Goal: Task Accomplishment & Management: Use online tool/utility

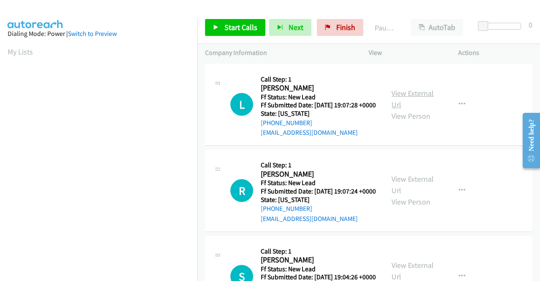
click at [400, 96] on link "View External Url" at bounding box center [413, 98] width 42 height 21
click at [421, 189] on link "View External Url" at bounding box center [413, 184] width 42 height 21
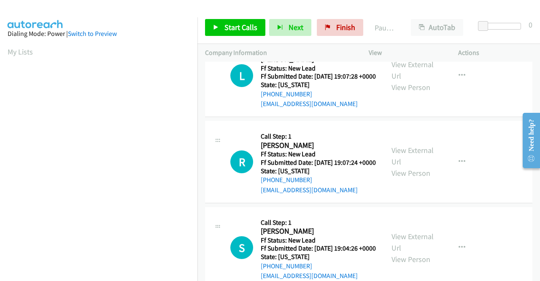
scroll to position [42, 0]
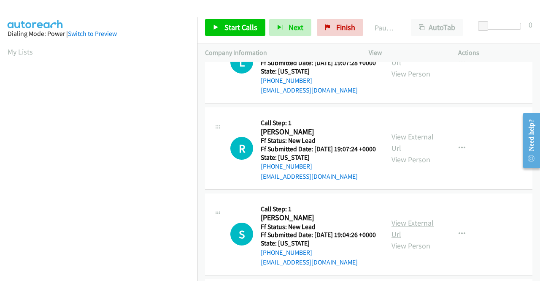
click at [419, 239] on link "View External Url" at bounding box center [413, 228] width 42 height 21
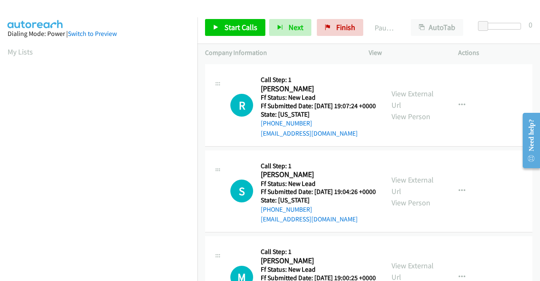
scroll to position [127, 0]
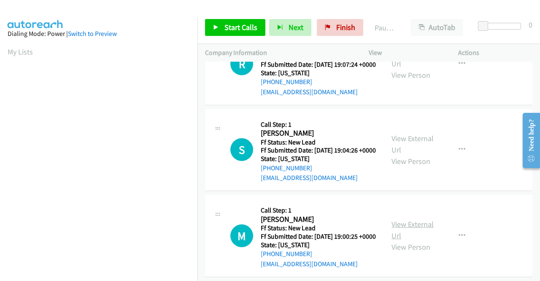
click at [420, 240] on link "View External Url" at bounding box center [413, 229] width 42 height 21
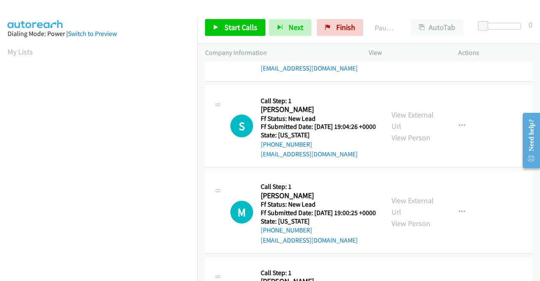
scroll to position [211, 0]
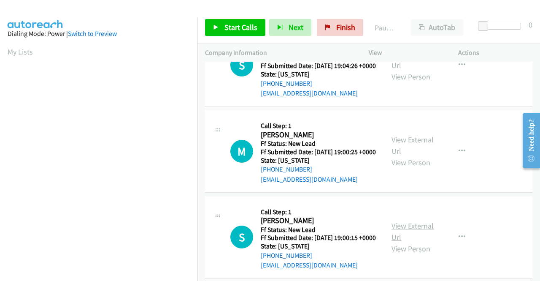
click at [415, 242] on link "View External Url" at bounding box center [413, 231] width 42 height 21
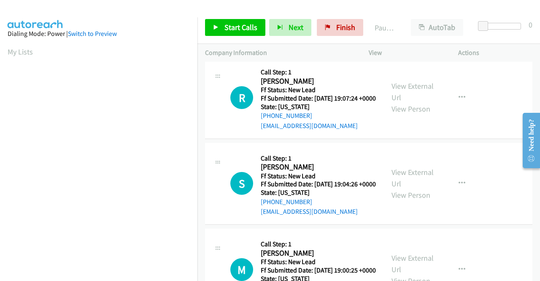
scroll to position [0, 0]
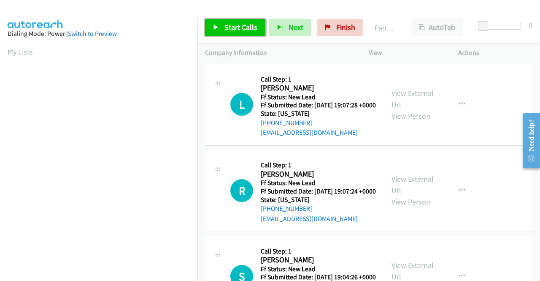
click at [234, 21] on link "Start Calls" at bounding box center [235, 27] width 60 height 17
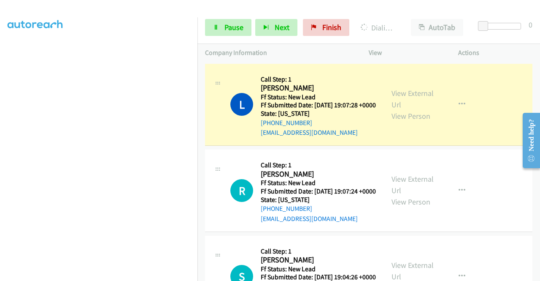
scroll to position [192, 0]
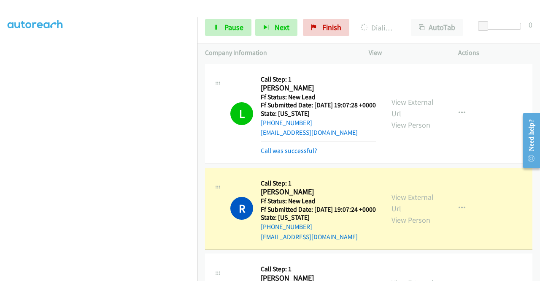
click at [198, 252] on td "R Callback Scheduled Call Step: 1 Richard Lobdell America/New_York Ff Status: N…" at bounding box center [368, 208] width 343 height 86
click at [217, 27] on icon at bounding box center [216, 28] width 6 height 6
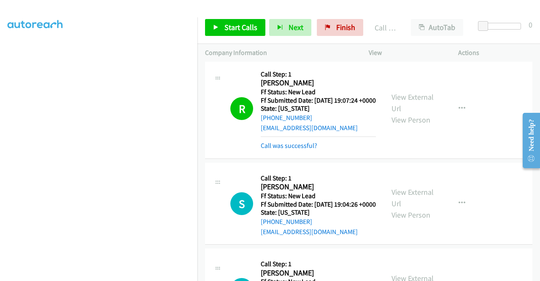
scroll to position [127, 0]
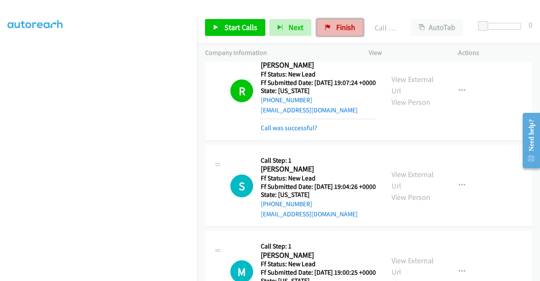
click at [354, 25] on link "Finish" at bounding box center [340, 27] width 46 height 17
click at [302, 48] on p "Company Information" at bounding box center [279, 53] width 149 height 10
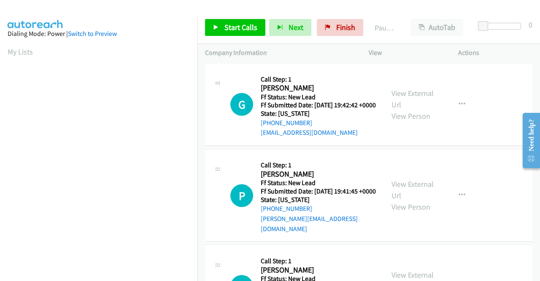
click at [464, 148] on td "G Callback Scheduled Call Step: 1 Glenn Cunningham America/Los_Angeles Ff Statu…" at bounding box center [368, 105] width 343 height 86
click at [417, 95] on link "View External Url" at bounding box center [413, 98] width 42 height 21
click at [426, 188] on link "View External Url" at bounding box center [413, 189] width 42 height 21
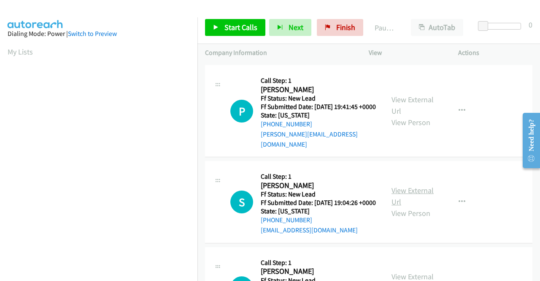
click at [413, 205] on link "View External Url" at bounding box center [413, 195] width 42 height 21
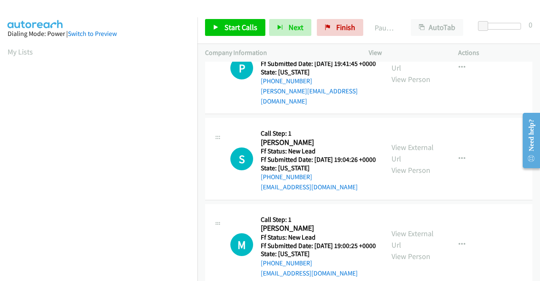
scroll to position [169, 0]
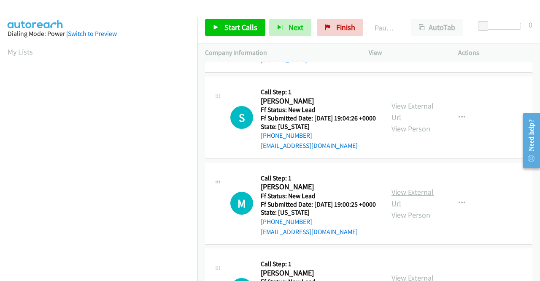
click at [424, 208] on link "View External Url" at bounding box center [413, 197] width 42 height 21
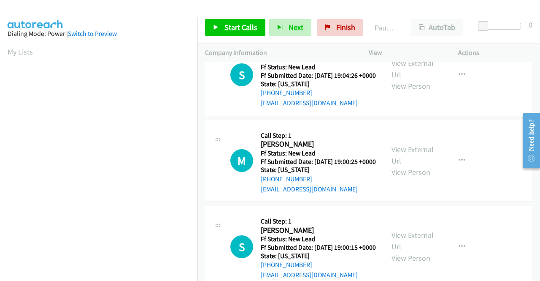
scroll to position [253, 0]
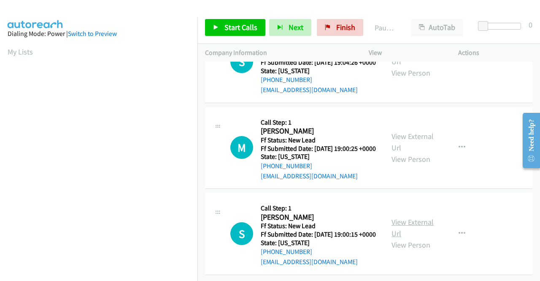
click at [414, 224] on link "View External Url" at bounding box center [413, 227] width 42 height 21
click at [239, 13] on div "Start Calls Pause Next Finish Paused AutoTab AutoTab 0" at bounding box center [368, 27] width 343 height 32
click at [243, 22] on span "Start Calls" at bounding box center [241, 27] width 33 height 10
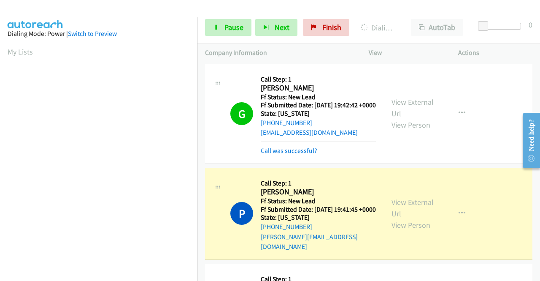
scroll to position [192, 0]
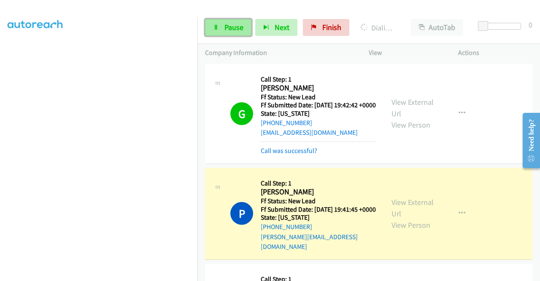
click at [219, 29] on link "Pause" at bounding box center [228, 27] width 46 height 17
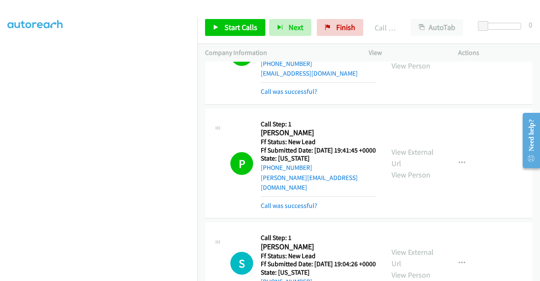
scroll to position [84, 0]
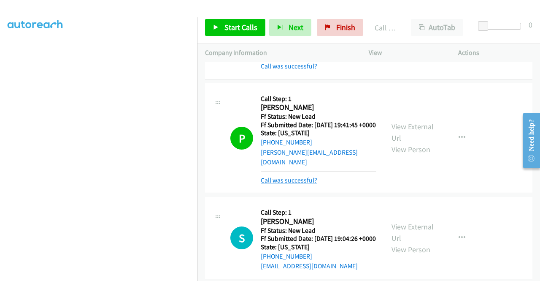
click at [308, 182] on link "Call was successful?" at bounding box center [289, 180] width 57 height 8
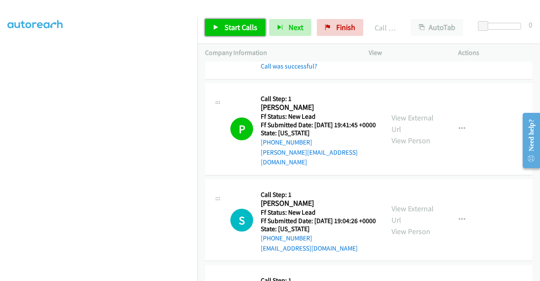
click at [233, 32] on span "Start Calls" at bounding box center [241, 27] width 33 height 10
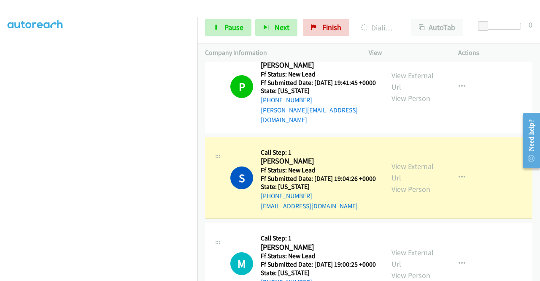
scroll to position [169, 0]
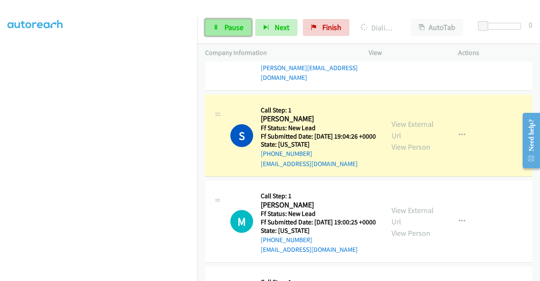
click at [214, 32] on link "Pause" at bounding box center [228, 27] width 46 height 17
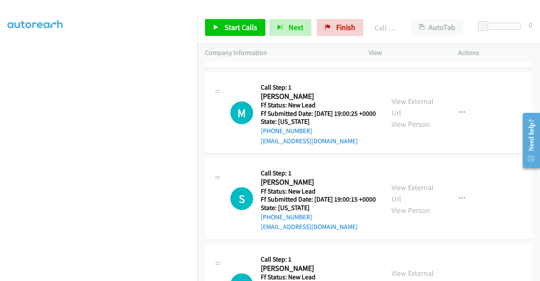
scroll to position [253, 0]
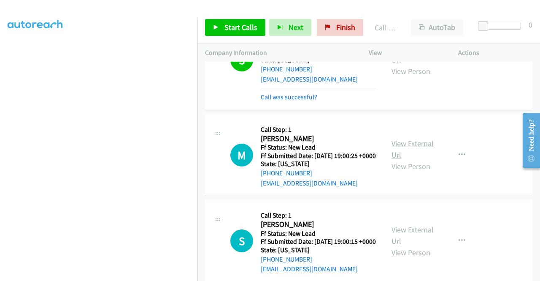
click at [423, 160] on link "View External Url" at bounding box center [413, 148] width 42 height 21
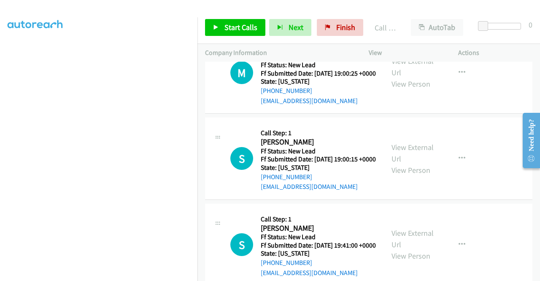
scroll to position [338, 0]
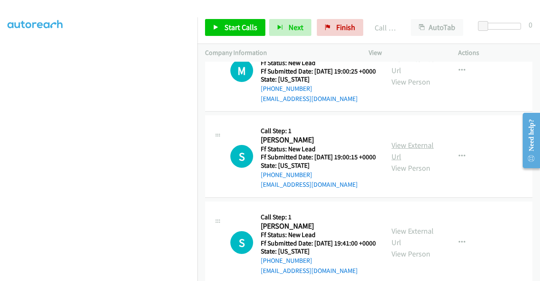
click at [419, 161] on link "View External Url" at bounding box center [413, 150] width 42 height 21
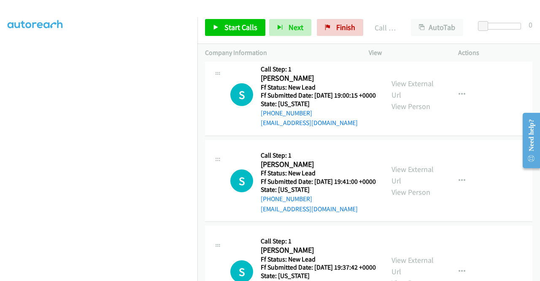
scroll to position [422, 0]
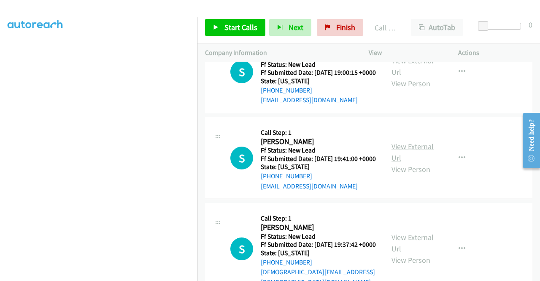
click at [407, 162] on link "View External Url" at bounding box center [413, 151] width 42 height 21
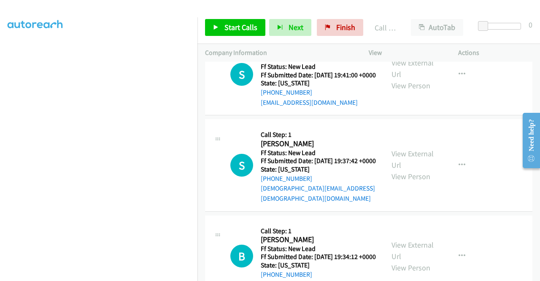
scroll to position [506, 0]
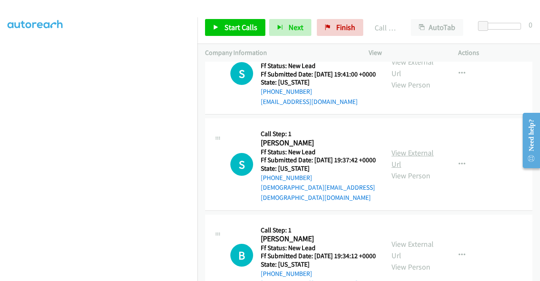
click at [412, 169] on link "View External Url" at bounding box center [413, 158] width 42 height 21
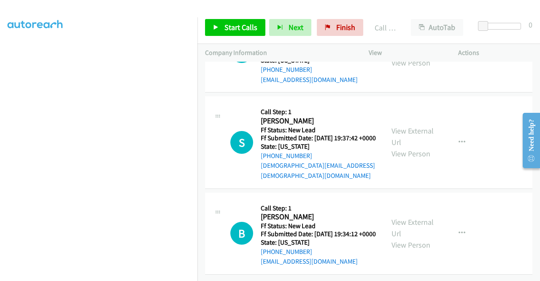
click at [401, 217] on div "View External Url View Person" at bounding box center [414, 233] width 44 height 34
click at [407, 217] on link "View External Url" at bounding box center [413, 227] width 42 height 21
click at [241, 30] on span "Start Calls" at bounding box center [241, 27] width 33 height 10
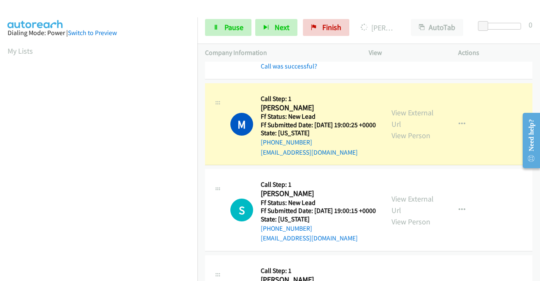
scroll to position [0, 0]
click at [232, 24] on span "Pause" at bounding box center [234, 27] width 19 height 10
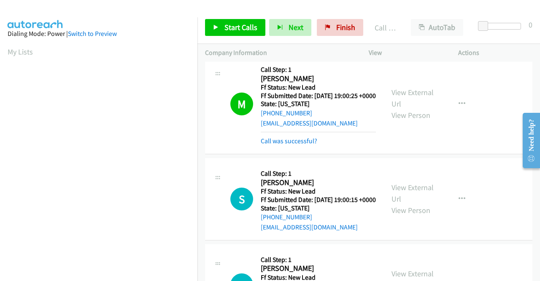
scroll to position [326, 0]
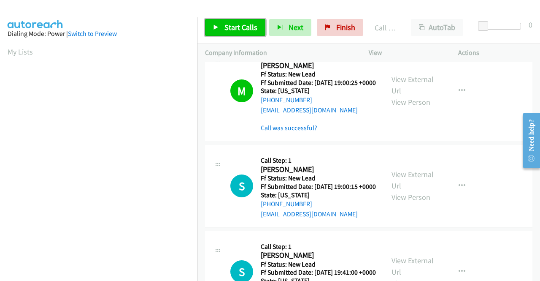
click at [234, 25] on span "Start Calls" at bounding box center [241, 27] width 33 height 10
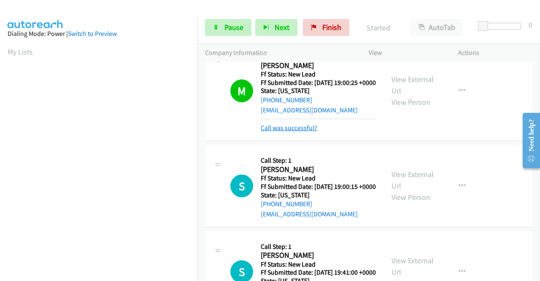
click at [296, 132] on link "Call was successful?" at bounding box center [289, 128] width 57 height 8
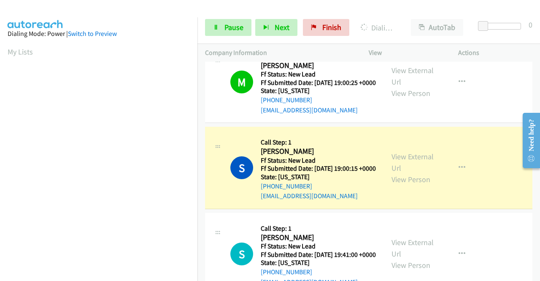
click at [409, 87] on link "View External Url" at bounding box center [413, 75] width 42 height 21
click at [312, 11] on div "Start Calls Pause Next Finish Dialing Sarah Mardanlou AutoTab AutoTab 0" at bounding box center [368, 27] width 343 height 32
click at [213, 31] on link "Pause" at bounding box center [228, 27] width 46 height 17
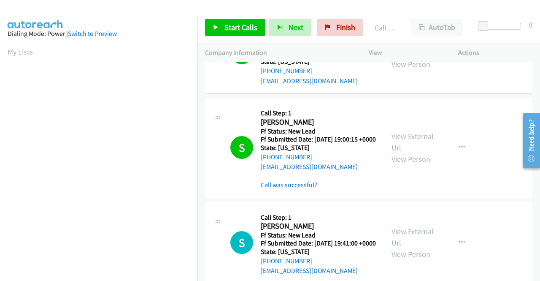
scroll to position [368, 0]
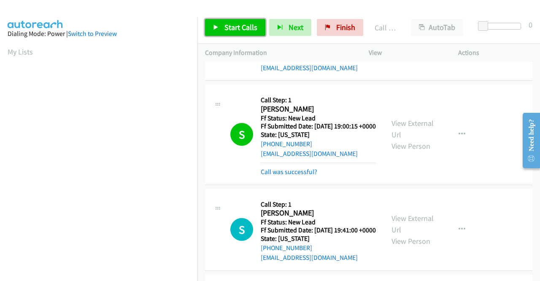
click at [237, 32] on link "Start Calls" at bounding box center [235, 27] width 60 height 17
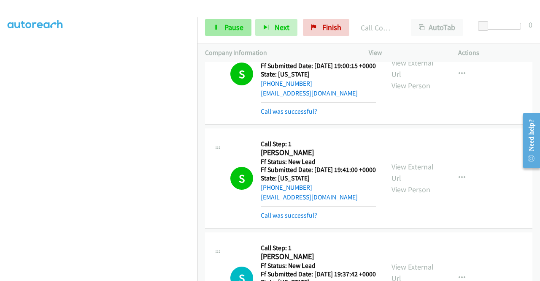
scroll to position [143, 0]
click at [235, 27] on span "Pause" at bounding box center [234, 27] width 19 height 10
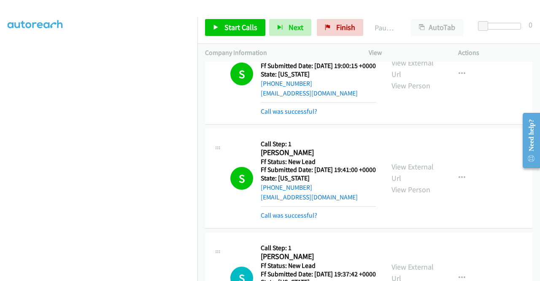
scroll to position [0, 0]
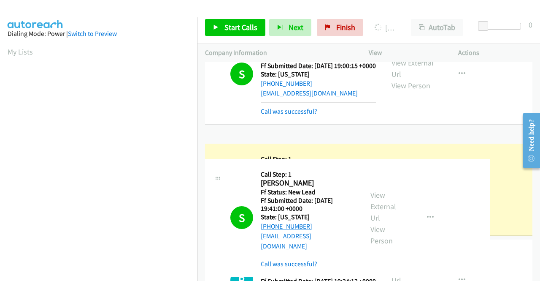
drag, startPoint x: 307, startPoint y: 226, endPoint x: 273, endPoint y: 226, distance: 33.8
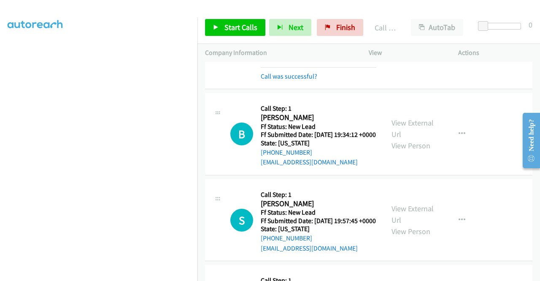
scroll to position [682, 0]
drag, startPoint x: 226, startPoint y: 28, endPoint x: 336, endPoint y: 117, distance: 141.0
click at [226, 28] on span "Start Calls" at bounding box center [241, 27] width 33 height 10
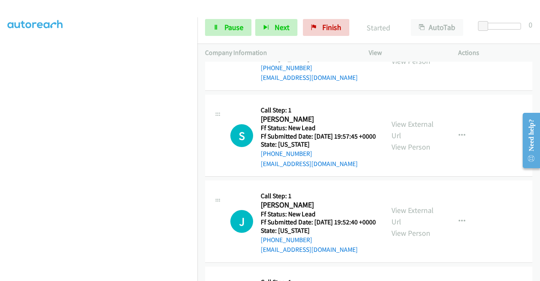
scroll to position [766, 0]
click at [416, 140] on link "View External Url" at bounding box center [413, 129] width 42 height 21
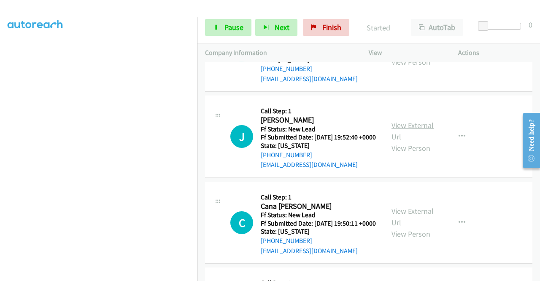
click at [408, 141] on link "View External Url" at bounding box center [413, 130] width 42 height 21
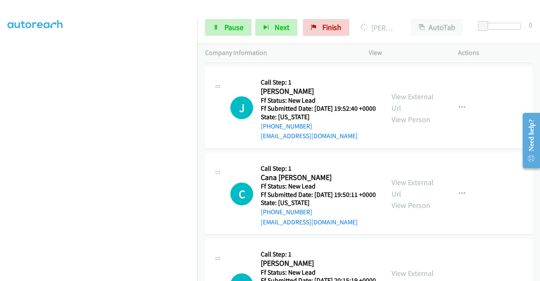
scroll to position [893, 0]
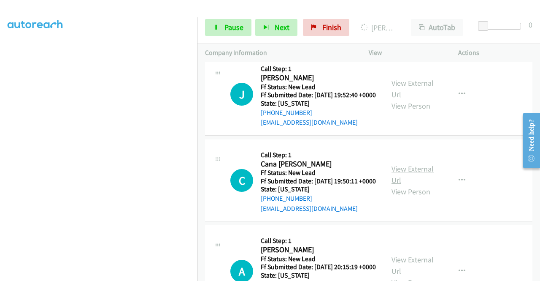
click at [418, 185] on link "View External Url" at bounding box center [413, 174] width 42 height 21
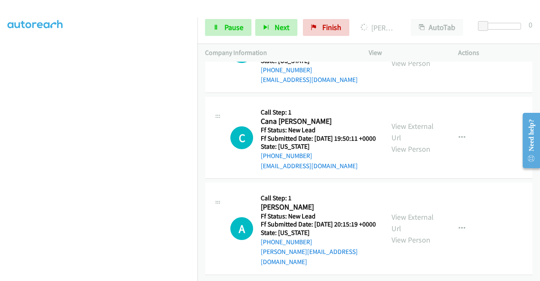
scroll to position [977, 0]
click at [414, 233] on link "View External Url" at bounding box center [413, 222] width 42 height 21
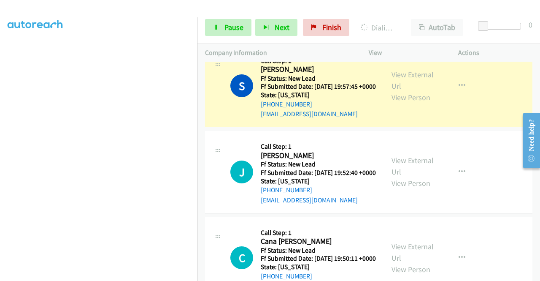
scroll to position [841, 0]
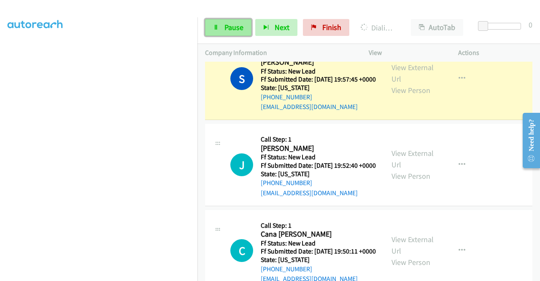
click at [225, 29] on span "Pause" at bounding box center [234, 27] width 19 height 10
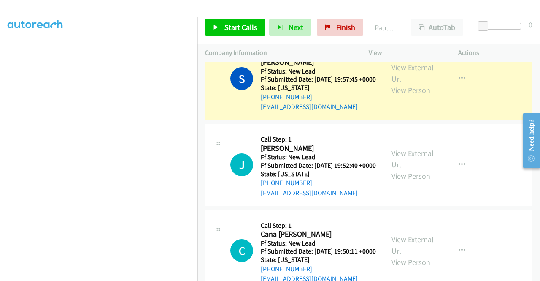
scroll to position [192, 0]
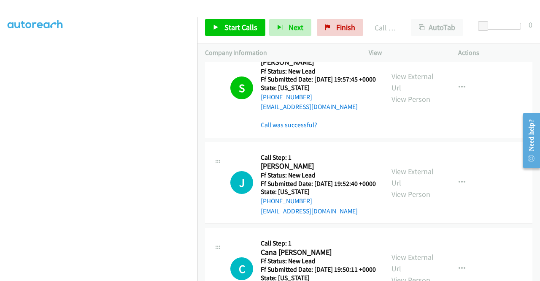
click at [247, 12] on div "Start Calls Pause Next Finish Call Completed AutoTab AutoTab 0" at bounding box center [368, 27] width 343 height 32
click at [342, 30] on span "Finish" at bounding box center [345, 27] width 19 height 10
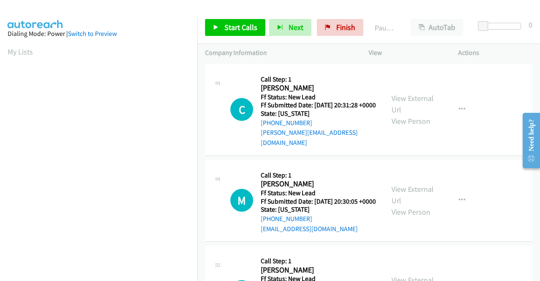
click at [476, 157] on td "M Callback Scheduled Call Step: 1 Mandy Cheong America/New_York Ff Status: New …" at bounding box center [368, 200] width 343 height 86
click at [228, 32] on link "Start Calls" at bounding box center [235, 27] width 60 height 17
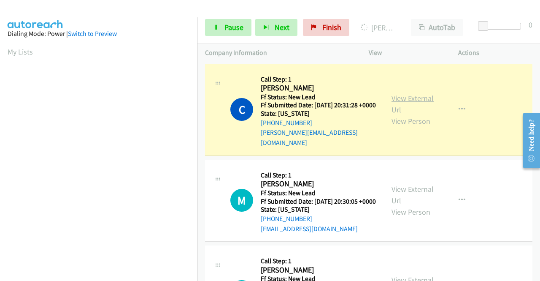
click at [402, 96] on link "View External Url" at bounding box center [413, 103] width 42 height 21
click at [412, 188] on link "View External Url" at bounding box center [413, 194] width 42 height 21
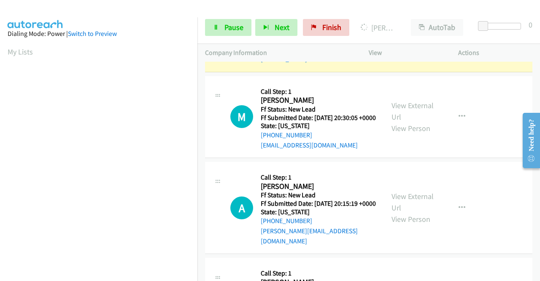
scroll to position [84, 0]
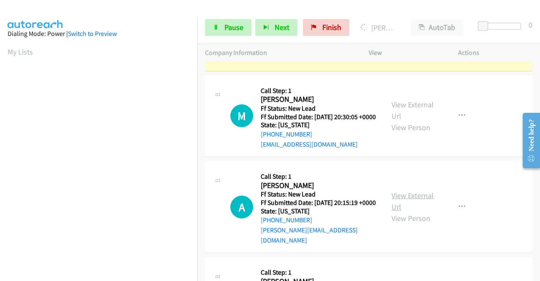
click at [408, 201] on link "View External Url" at bounding box center [413, 200] width 42 height 21
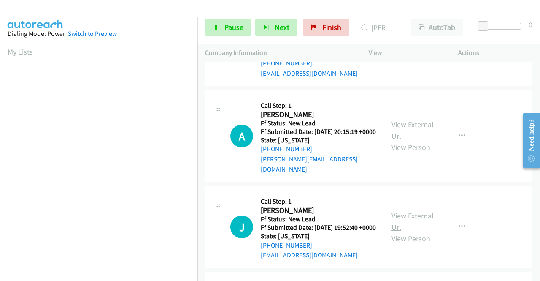
scroll to position [169, 0]
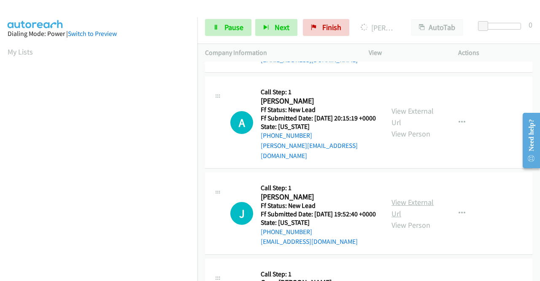
click at [413, 207] on link "View External Url" at bounding box center [413, 207] width 42 height 21
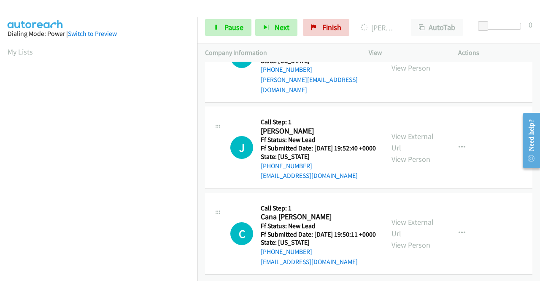
scroll to position [262, 0]
click at [414, 217] on link "View External Url" at bounding box center [413, 227] width 42 height 21
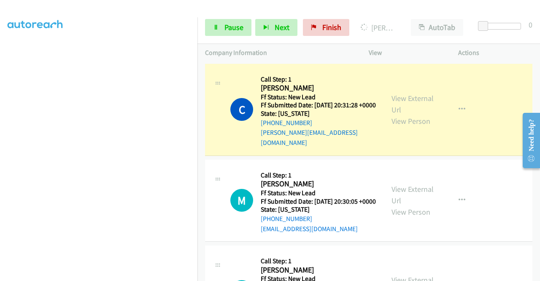
scroll to position [192, 0]
click at [226, 32] on span "Pause" at bounding box center [234, 27] width 19 height 10
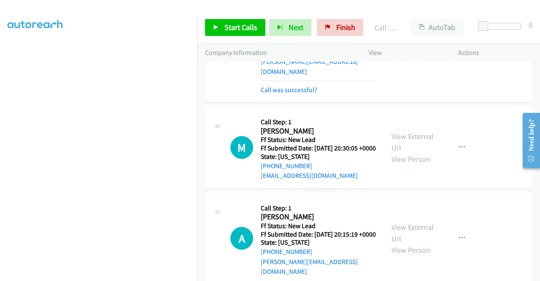
scroll to position [84, 0]
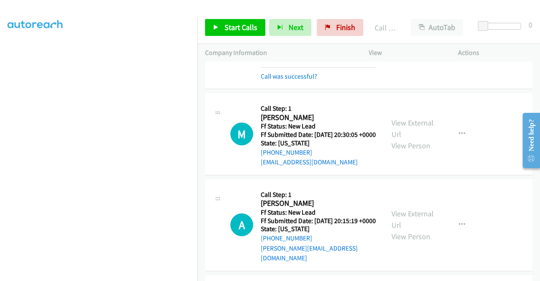
click at [349, 8] on div at bounding box center [266, 16] width 533 height 32
click at [244, 30] on span "Start Calls" at bounding box center [241, 27] width 33 height 10
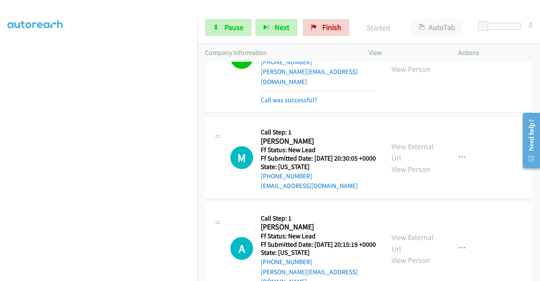
scroll to position [42, 0]
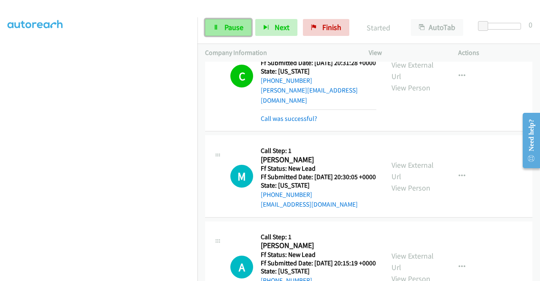
click at [229, 28] on span "Pause" at bounding box center [234, 27] width 19 height 10
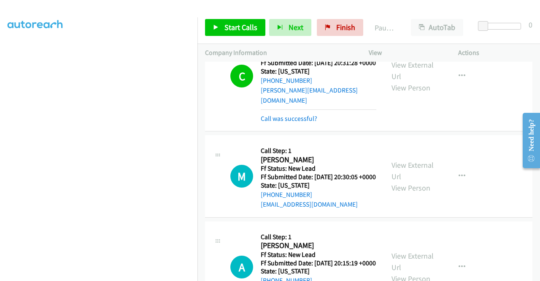
click at [238, 38] on div "Start Calls Pause Next Finish Paused AutoTab AutoTab 0" at bounding box center [368, 27] width 343 height 32
click at [233, 32] on link "Start Calls" at bounding box center [235, 27] width 60 height 17
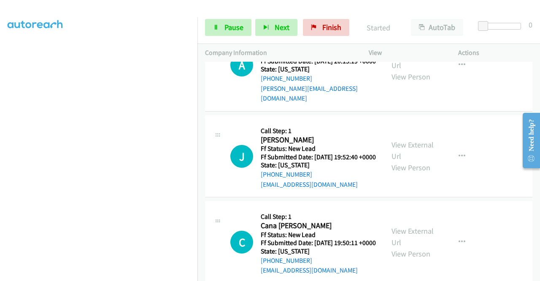
scroll to position [153, 0]
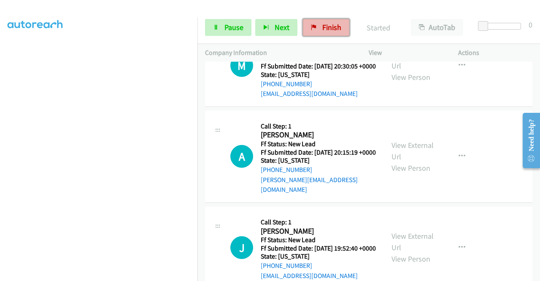
click at [327, 28] on span "Finish" at bounding box center [331, 27] width 19 height 10
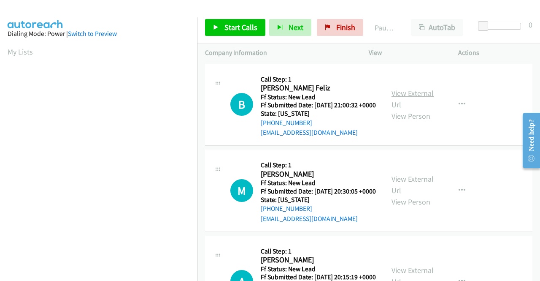
click at [409, 93] on link "View External Url" at bounding box center [413, 98] width 42 height 21
click at [423, 190] on link "View External Url" at bounding box center [413, 184] width 42 height 21
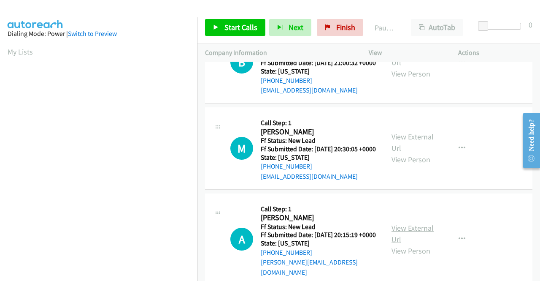
click at [408, 242] on link "View External Url" at bounding box center [413, 233] width 42 height 21
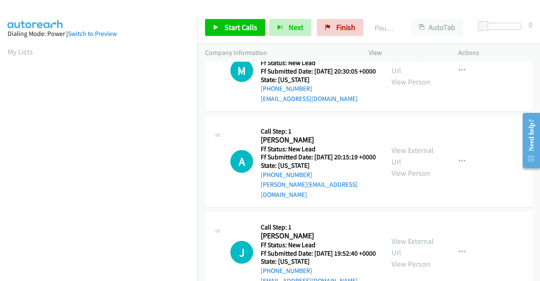
scroll to position [127, 0]
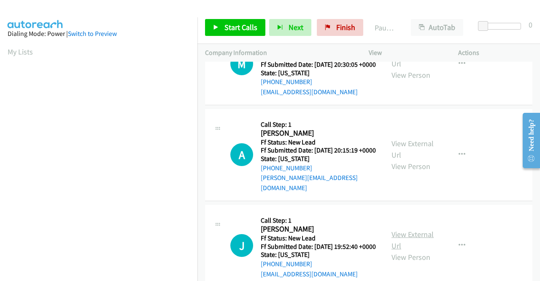
click at [400, 250] on link "View External Url" at bounding box center [413, 239] width 42 height 21
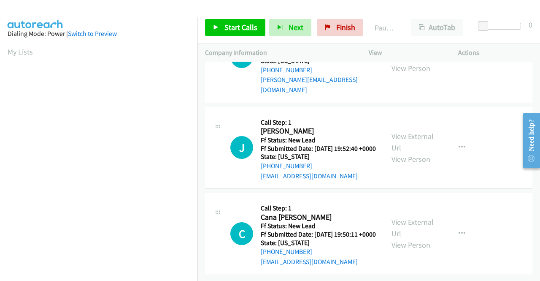
scroll to position [253, 0]
click at [410, 221] on link "View External Url" at bounding box center [413, 227] width 42 height 21
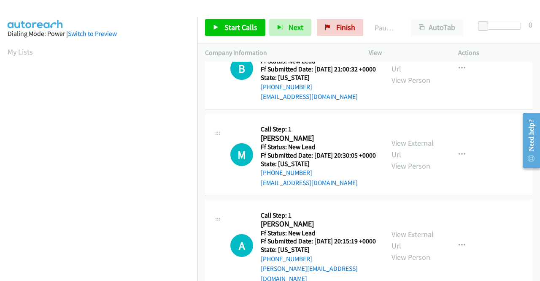
scroll to position [0, 0]
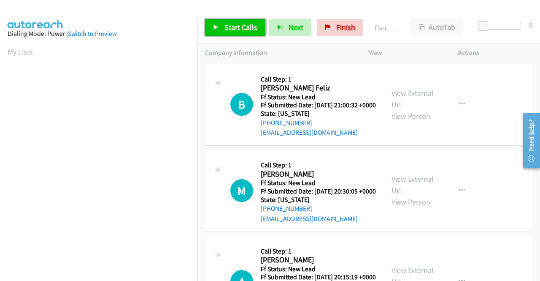
click at [234, 32] on span "Start Calls" at bounding box center [241, 27] width 33 height 10
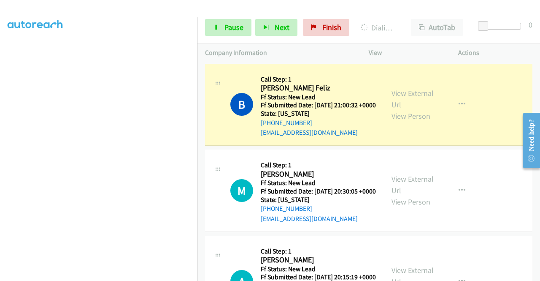
scroll to position [42, 0]
click at [234, 30] on span "Pause" at bounding box center [234, 27] width 19 height 10
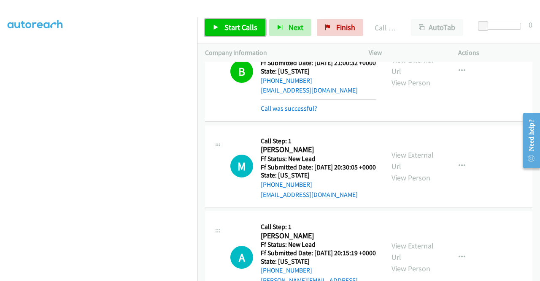
click at [242, 25] on span "Start Calls" at bounding box center [241, 27] width 33 height 10
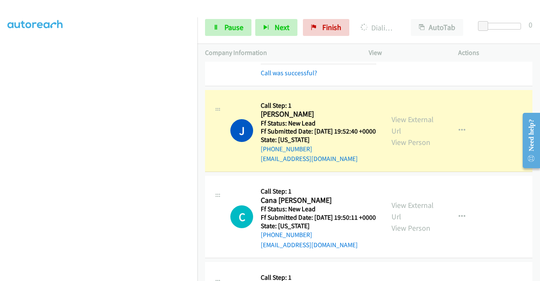
scroll to position [0, 0]
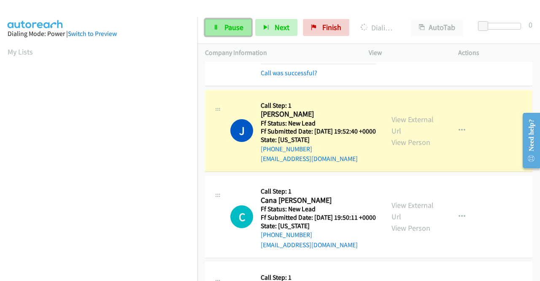
click at [228, 31] on span "Pause" at bounding box center [234, 27] width 19 height 10
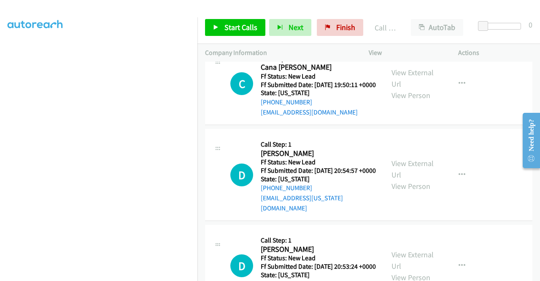
scroll to position [464, 0]
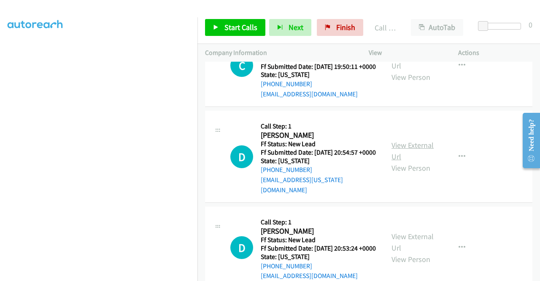
click at [416, 161] on link "View External Url" at bounding box center [413, 150] width 42 height 21
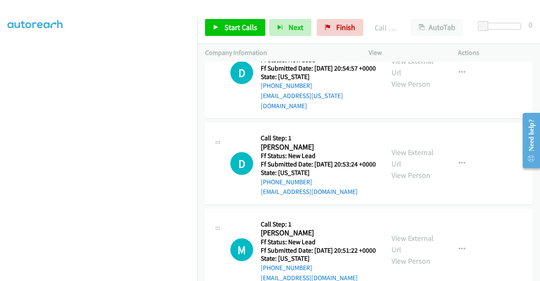
scroll to position [549, 0]
click at [405, 168] on link "View External Url" at bounding box center [413, 157] width 42 height 21
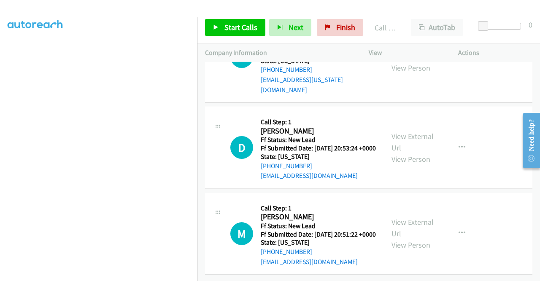
scroll to position [615, 0]
click at [410, 217] on link "View External Url" at bounding box center [413, 227] width 42 height 21
drag, startPoint x: 257, startPoint y: 23, endPoint x: 273, endPoint y: 56, distance: 36.8
click at [257, 23] on link "Start Calls" at bounding box center [235, 27] width 60 height 17
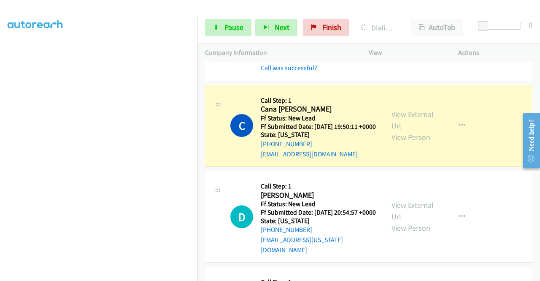
scroll to position [0, 0]
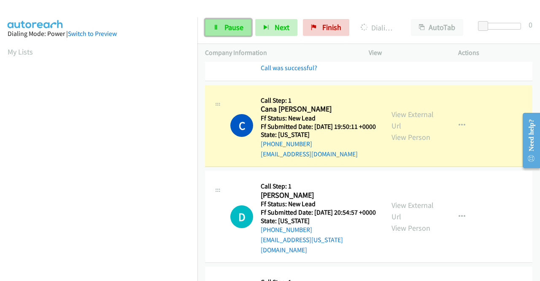
click at [228, 23] on span "Pause" at bounding box center [234, 27] width 19 height 10
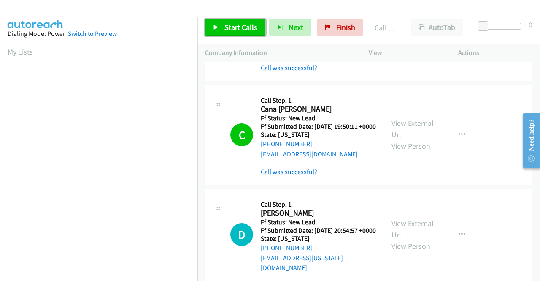
click at [230, 29] on span "Start Calls" at bounding box center [241, 27] width 33 height 10
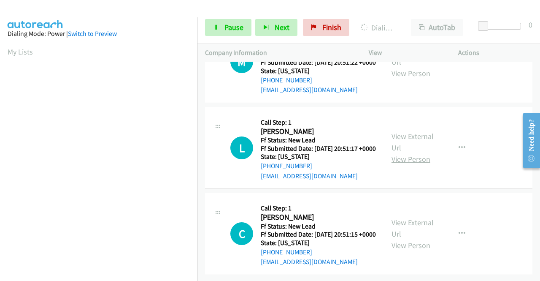
scroll to position [784, 0]
click at [423, 152] on link "View External Url" at bounding box center [413, 141] width 42 height 21
click at [425, 217] on link "View External Url" at bounding box center [413, 227] width 42 height 21
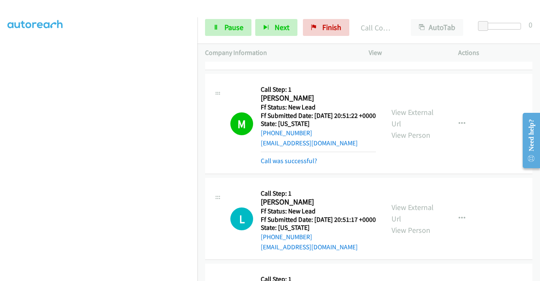
scroll to position [737, 0]
click at [221, 25] on link "Pause" at bounding box center [228, 27] width 46 height 17
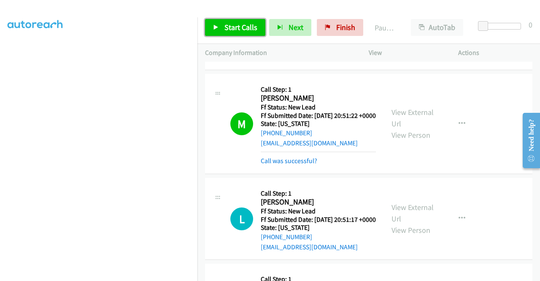
click at [221, 25] on link "Start Calls" at bounding box center [235, 27] width 60 height 17
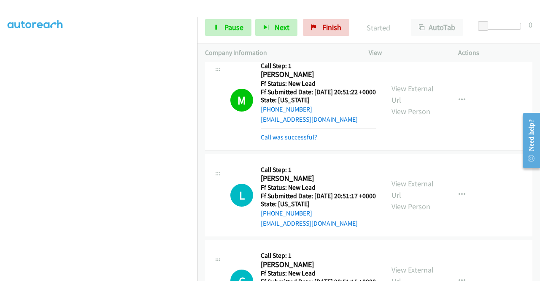
scroll to position [779, 0]
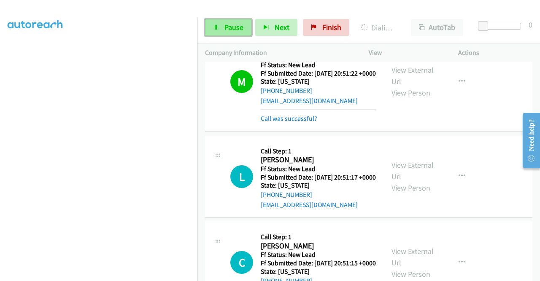
click at [219, 30] on link "Pause" at bounding box center [228, 27] width 46 height 17
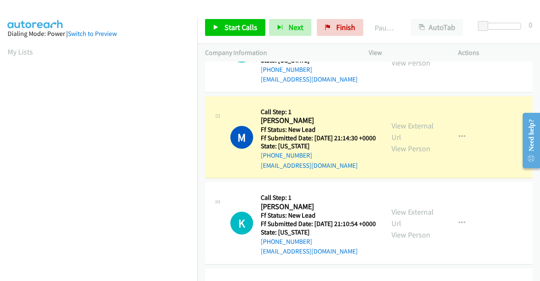
scroll to position [192, 0]
click at [427, 142] on link "View External Url" at bounding box center [413, 131] width 42 height 21
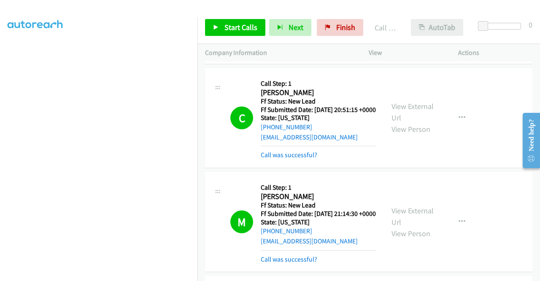
scroll to position [948, 0]
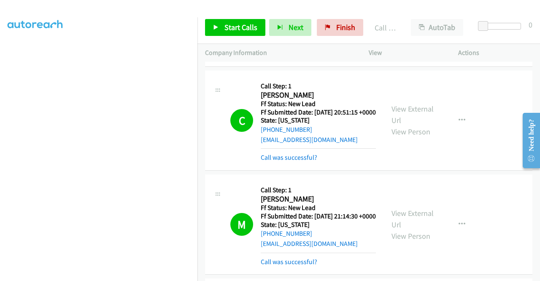
drag, startPoint x: 300, startPoint y: 220, endPoint x: 303, endPoint y: 211, distance: 9.7
click at [300, 161] on link "Call was successful?" at bounding box center [289, 157] width 57 height 8
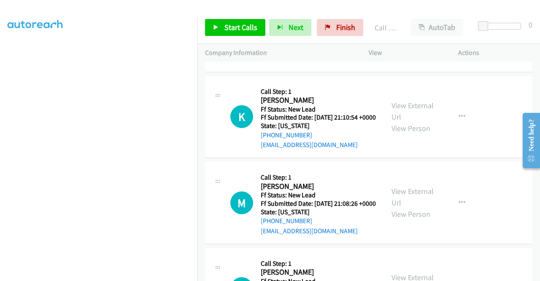
scroll to position [1159, 0]
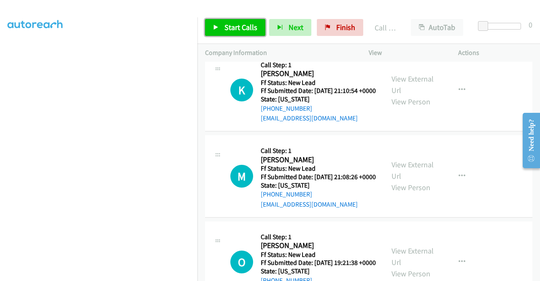
click at [222, 29] on link "Start Calls" at bounding box center [235, 27] width 60 height 17
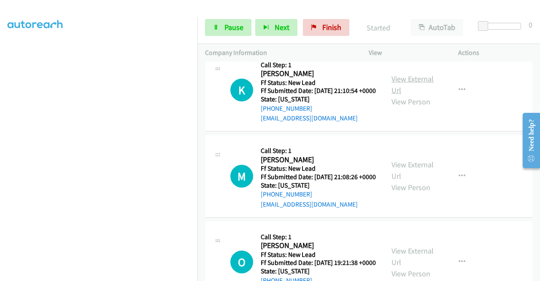
click at [419, 95] on link "View External Url" at bounding box center [413, 84] width 42 height 21
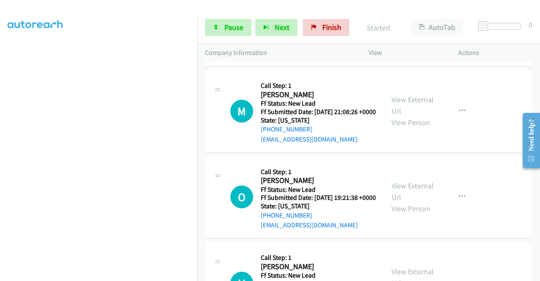
scroll to position [1243, 0]
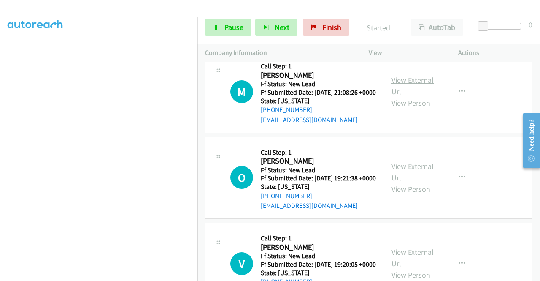
click at [412, 96] on link "View External Url" at bounding box center [413, 85] width 42 height 21
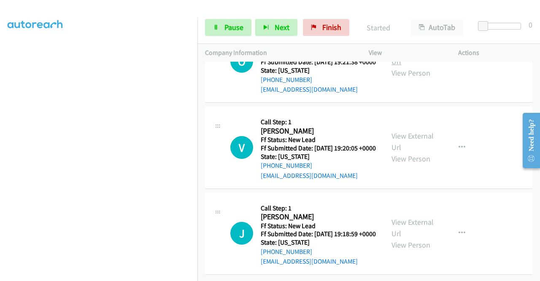
scroll to position [1370, 0]
click at [396, 66] on link "View External Url" at bounding box center [413, 55] width 42 height 21
click at [410, 135] on link "View External Url" at bounding box center [413, 141] width 42 height 21
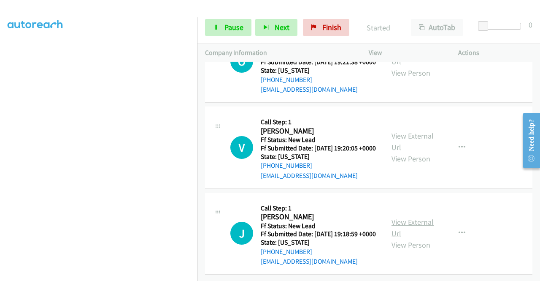
click at [413, 217] on link "View External Url" at bounding box center [413, 227] width 42 height 21
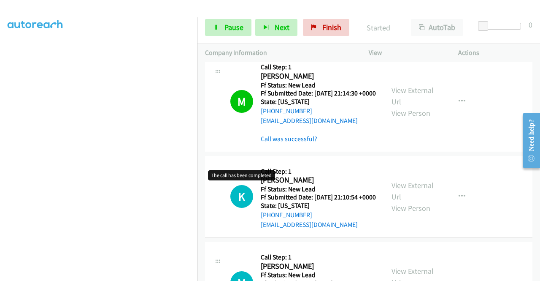
scroll to position [1137, 0]
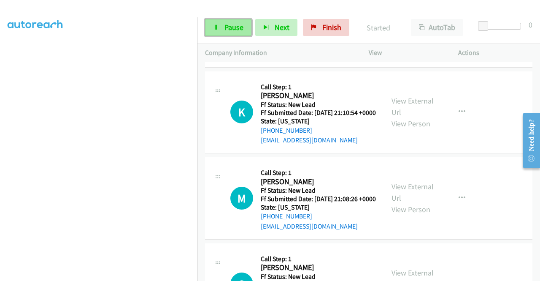
click at [218, 24] on link "Pause" at bounding box center [228, 27] width 46 height 17
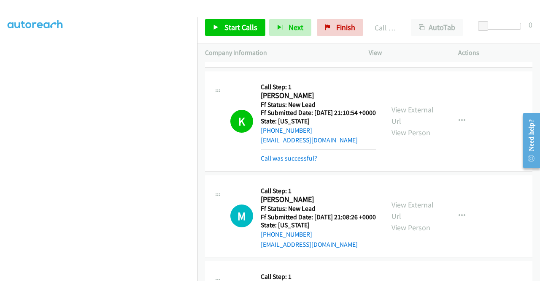
scroll to position [174, 0]
drag, startPoint x: 234, startPoint y: 25, endPoint x: 244, endPoint y: 24, distance: 10.6
click at [234, 25] on span "Start Calls" at bounding box center [241, 27] width 33 height 10
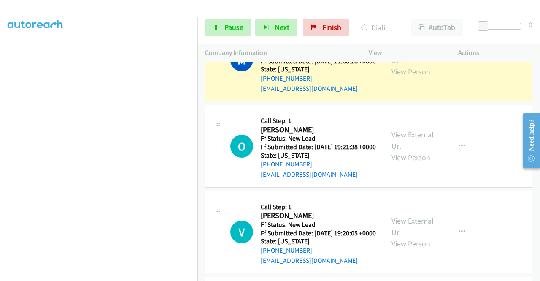
scroll to position [1306, 0]
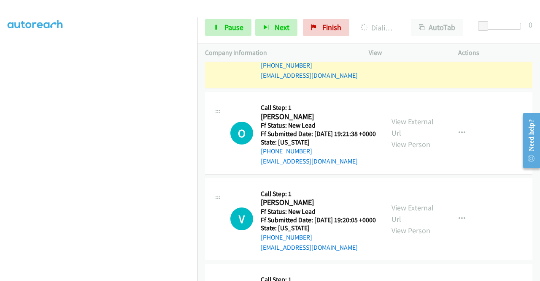
click at [187, 9] on div at bounding box center [266, 16] width 533 height 32
click at [236, 11] on div at bounding box center [266, 16] width 533 height 32
drag, startPoint x: 338, startPoint y: 11, endPoint x: 334, endPoint y: 15, distance: 5.7
click at [338, 11] on div at bounding box center [266, 16] width 533 height 32
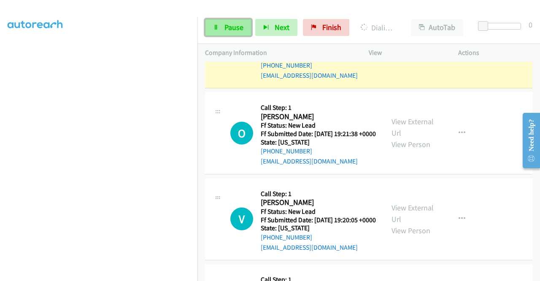
click at [230, 31] on span "Pause" at bounding box center [234, 27] width 19 height 10
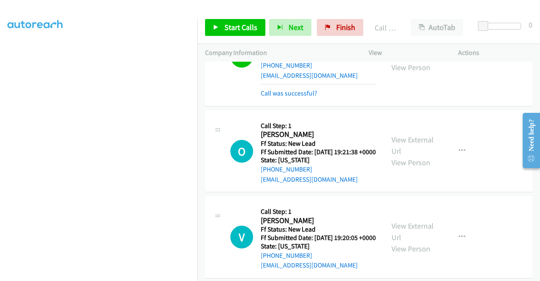
scroll to position [192, 0]
click at [235, 30] on span "Start Calls" at bounding box center [241, 27] width 33 height 10
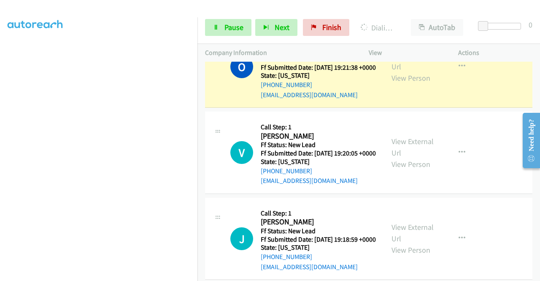
scroll to position [0, 0]
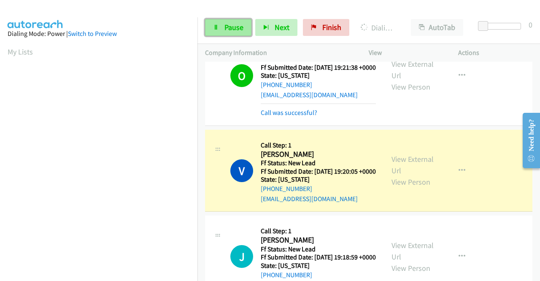
click at [231, 30] on span "Pause" at bounding box center [234, 27] width 19 height 10
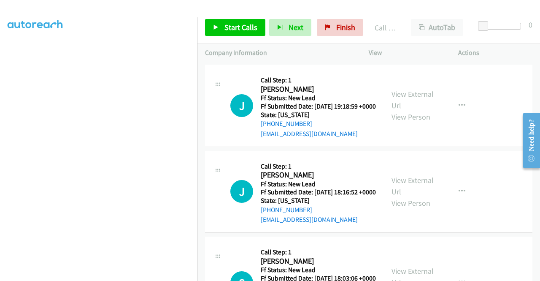
scroll to position [1601, 0]
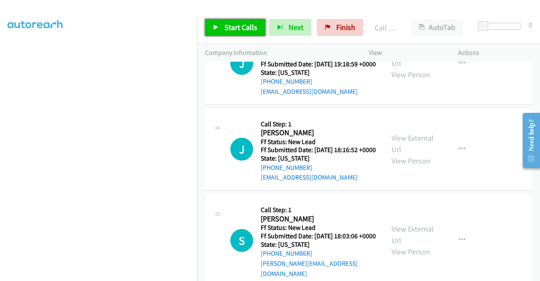
click at [231, 28] on span "Start Calls" at bounding box center [241, 27] width 33 height 10
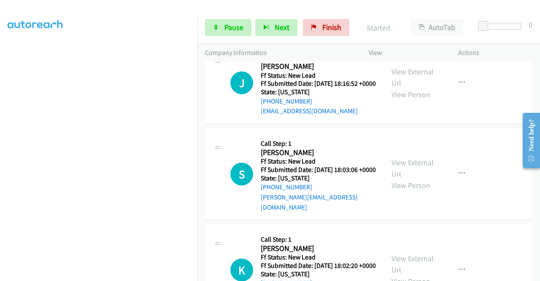
scroll to position [1685, 0]
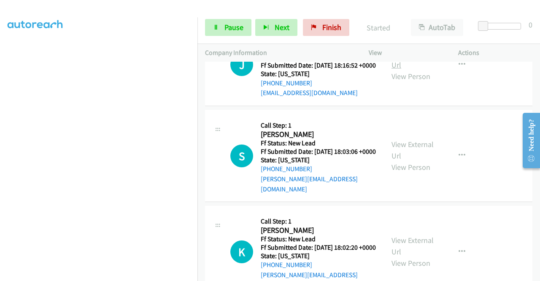
click at [409, 70] on link "View External Url" at bounding box center [413, 59] width 42 height 21
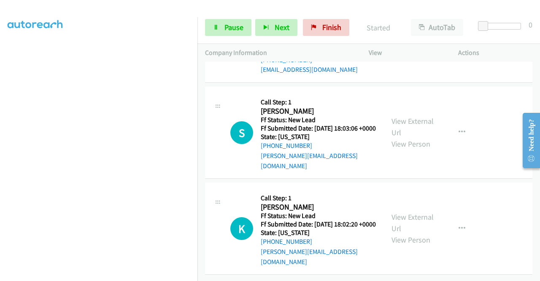
scroll to position [1728, 0]
click at [407, 137] on link "View External Url" at bounding box center [413, 126] width 42 height 21
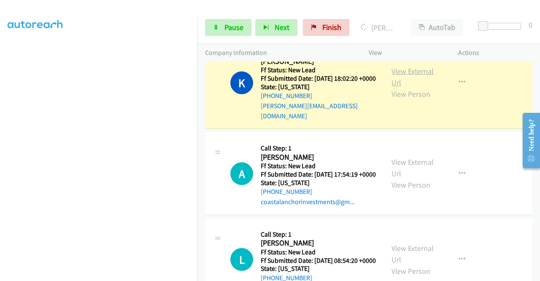
scroll to position [1939, 0]
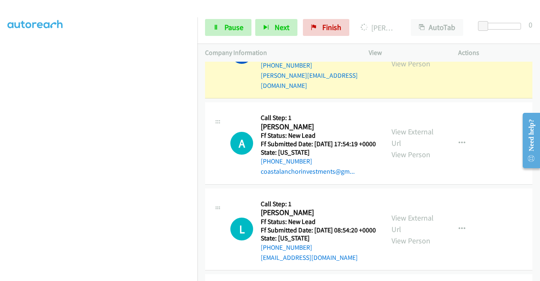
click at [415, 57] on link "View External Url" at bounding box center [413, 46] width 42 height 21
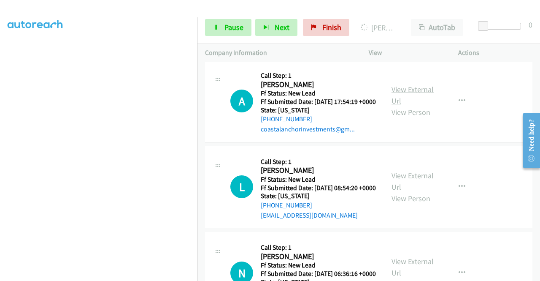
click at [414, 105] on link "View External Url" at bounding box center [413, 94] width 42 height 21
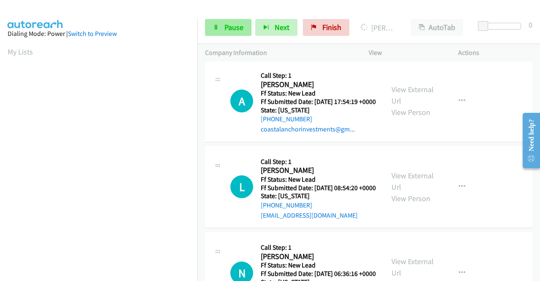
scroll to position [192, 0]
click at [223, 27] on link "Pause" at bounding box center [228, 27] width 46 height 17
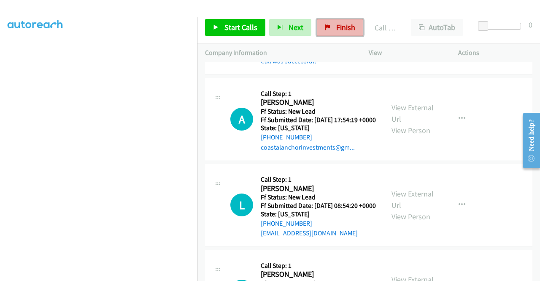
click at [347, 26] on span "Finish" at bounding box center [345, 27] width 19 height 10
